Goal: Entertainment & Leisure: Consume media (video, audio)

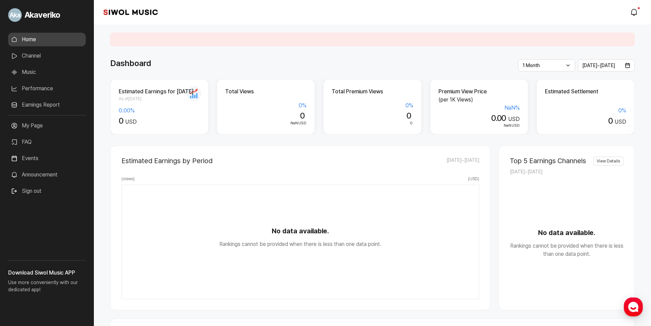
click at [43, 74] on link "Music" at bounding box center [47, 72] width 78 height 14
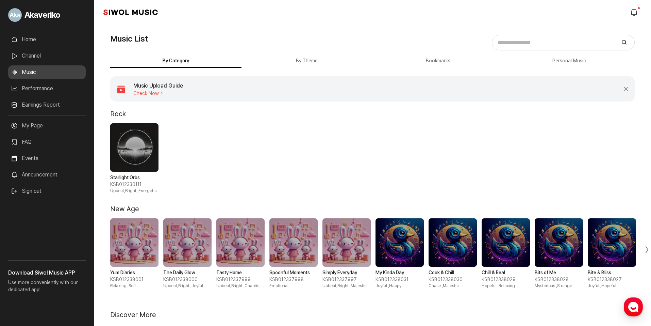
click at [527, 44] on input "Search Music" at bounding box center [556, 43] width 122 height 10
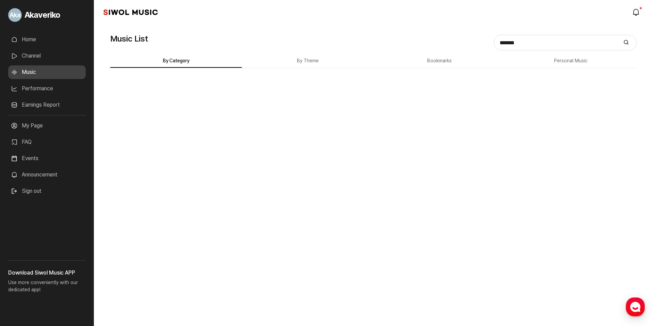
drag, startPoint x: 532, startPoint y: 41, endPoint x: 444, endPoint y: 40, distance: 87.1
click at [440, 45] on div "Search Music ******* Clear Input Search By Category By Theme Bookmarks Personal…" at bounding box center [373, 70] width 527 height 50
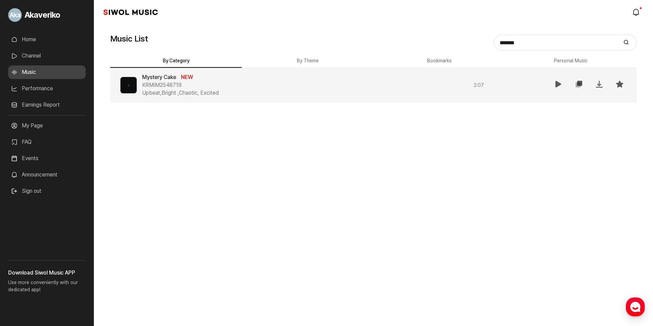
type input "*******"
click at [558, 83] on icon at bounding box center [559, 84] width 8 height 8
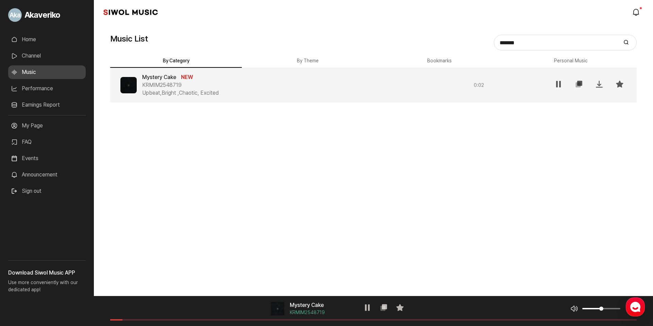
click at [192, 62] on button "By Category" at bounding box center [176, 60] width 132 height 13
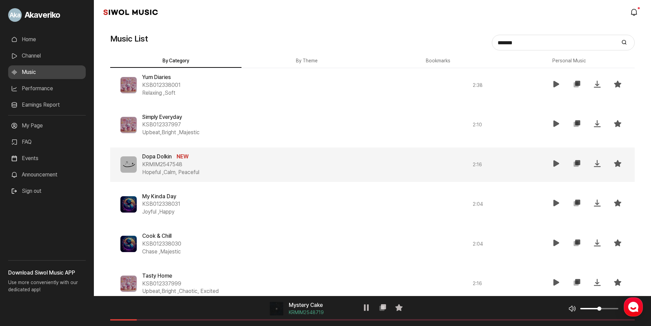
click at [556, 164] on icon at bounding box center [557, 163] width 8 height 8
click at [148, 320] on span at bounding box center [372, 319] width 525 height 1
click at [196, 319] on div "음악 플레이어 Dopa Dolkin KRMIM2547548 재생 복사 즐겨찾기 음악 볼륨 조절 음원 길이" at bounding box center [372, 311] width 557 height 30
click at [198, 320] on span at bounding box center [372, 319] width 525 height 1
click at [247, 319] on span at bounding box center [372, 319] width 525 height 1
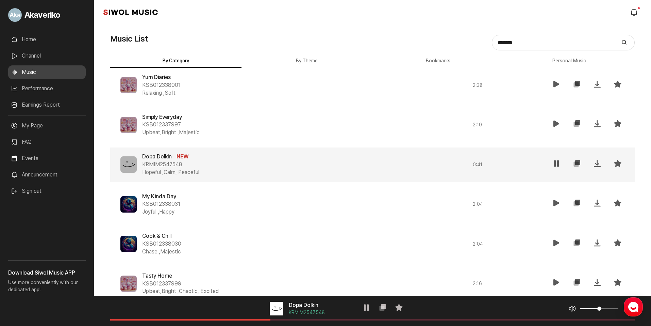
click at [316, 319] on span at bounding box center [372, 319] width 525 height 1
click at [362, 319] on span at bounding box center [372, 319] width 525 height 1
drag, startPoint x: 581, startPoint y: 43, endPoint x: 448, endPoint y: 32, distance: 134.2
click at [448, 32] on div "Music List Search Music ******* Clear Input Search By Category By Theme Bookmar…" at bounding box center [372, 259] width 557 height 469
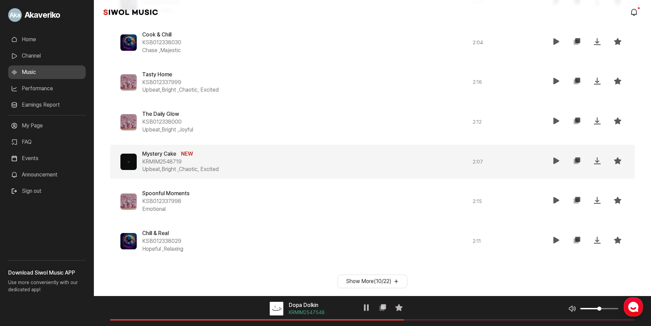
scroll to position [504, 0]
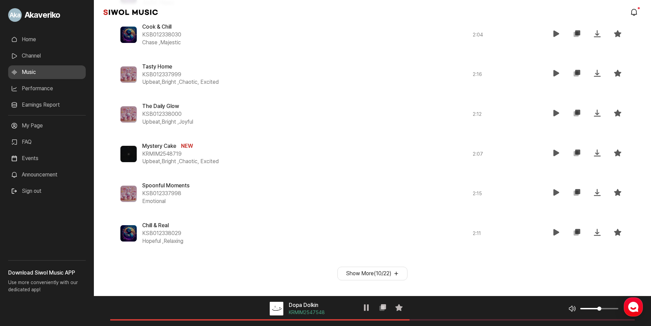
click at [395, 276] on button "Show More ( 10 / 22 )" at bounding box center [373, 273] width 70 height 14
click at [398, 273] on button "Show More ( 10 / 22 )" at bounding box center [373, 273] width 70 height 14
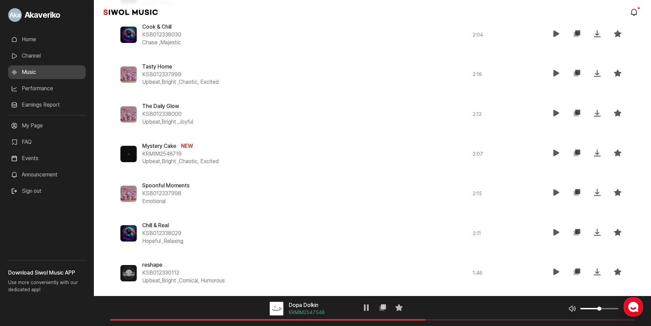
click at [396, 273] on div "reshape KSB012330112 Upbeat,Bright , Comical, Humorous" at bounding box center [277, 272] width 270 height 23
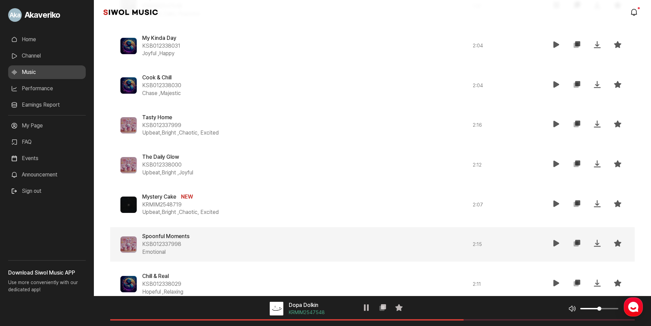
scroll to position [436, 0]
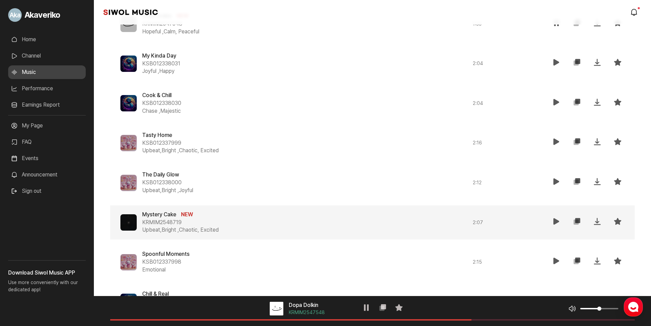
click at [554, 223] on icon at bounding box center [557, 221] width 8 height 8
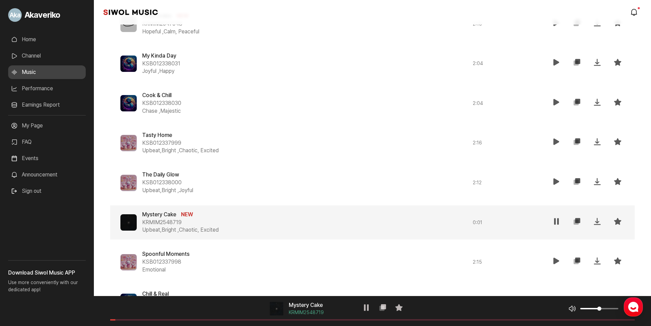
click at [141, 318] on div "음악 플레이어 Mystery Cake KRMIM2548719 재생 복사 즐겨찾기 음악 볼륨 조절 음원 길이" at bounding box center [372, 311] width 557 height 30
click at [146, 320] on span at bounding box center [372, 319] width 525 height 1
click at [179, 321] on div "음악 플레이어 Mystery Cake KRMIM2548719 재생 복사 즐겨찾기 음악 볼륨 조절 음원 길이" at bounding box center [372, 311] width 557 height 30
drag, startPoint x: 188, startPoint y: 321, endPoint x: 196, endPoint y: 319, distance: 7.8
click at [190, 320] on div "음악 플레이어 Mystery Cake KRMIM2548719 재생 복사 즐겨찾기 음악 볼륨 조절 음원 길이" at bounding box center [372, 311] width 557 height 30
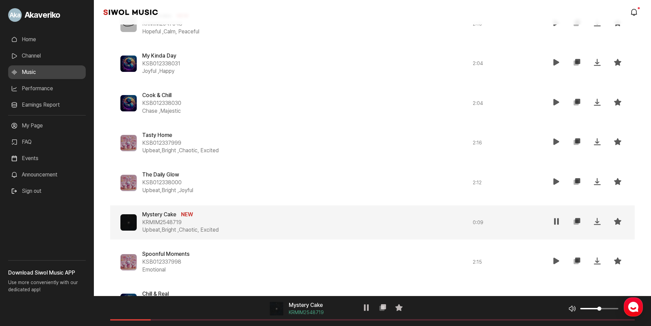
click at [199, 317] on div "음악 플레이어 Mystery Cake KRMIM2548719 재생 복사 즐겨찾기 음악 볼륨 조절 음원 길이" at bounding box center [372, 311] width 557 height 30
click at [201, 318] on div "음악 플레이어 Mystery Cake KRMIM2548719 재생 복사 즐겨찾기 음악 볼륨 조절 음원 길이" at bounding box center [372, 311] width 557 height 30
click at [203, 320] on span at bounding box center [372, 319] width 525 height 1
click at [362, 308] on button "재생" at bounding box center [366, 308] width 11 height 13
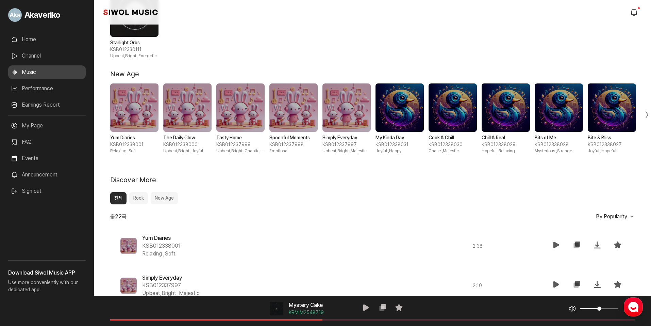
scroll to position [266, 0]
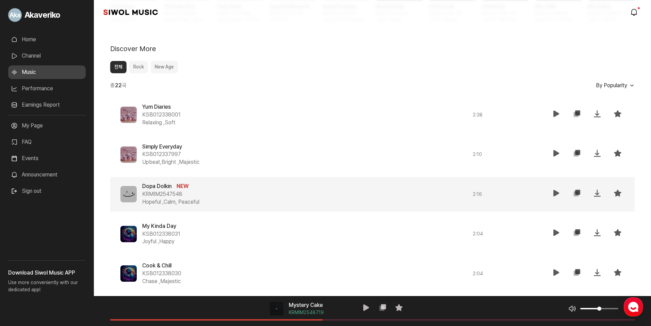
click at [264, 201] on div "Dopa Dolkin NEW KRMIM2547548 Hopeful , Calm, Peaceful" at bounding box center [277, 193] width 270 height 23
click at [158, 188] on span "Dopa Dolkin" at bounding box center [157, 186] width 30 height 6
